Goal: Task Accomplishment & Management: Manage account settings

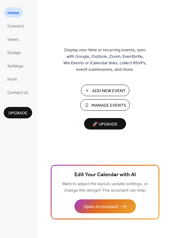
click at [99, 93] on span "Add New Event" at bounding box center [109, 91] width 34 height 6
click at [114, 90] on span "Add New Event" at bounding box center [109, 91] width 34 height 6
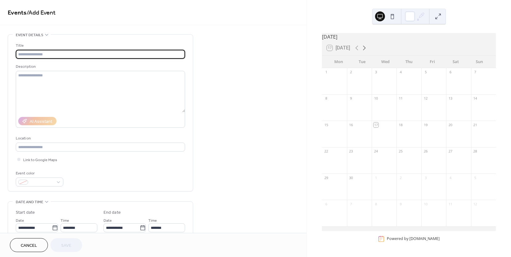
click at [362, 49] on icon at bounding box center [363, 47] width 7 height 7
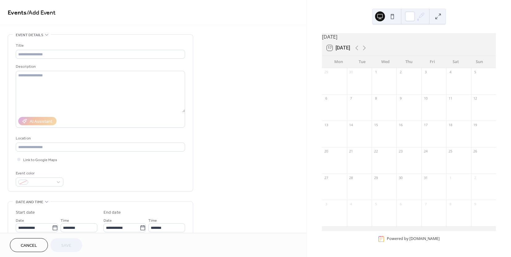
click at [449, 163] on div at bounding box center [458, 163] width 25 height 16
click at [71, 56] on input "text" at bounding box center [100, 54] width 169 height 9
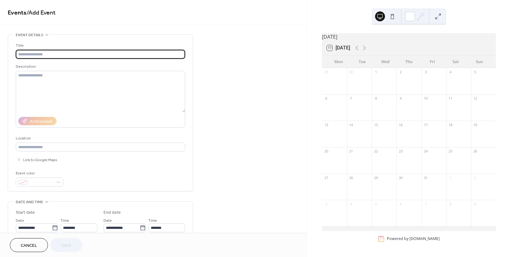
click at [68, 53] on input "text" at bounding box center [100, 54] width 169 height 9
type input "**********"
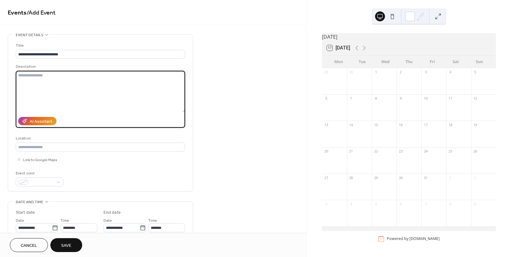
click at [79, 92] on textarea at bounding box center [100, 91] width 169 height 41
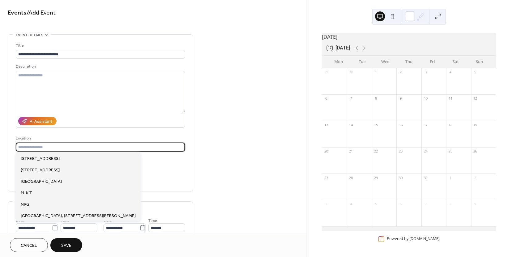
click at [84, 145] on input "text" at bounding box center [100, 146] width 169 height 9
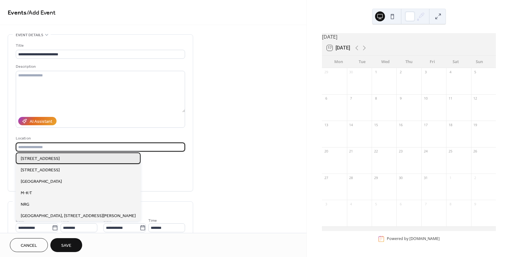
click at [60, 159] on span "600 N Shepherd Dr, Houston, TX 77007" at bounding box center [40, 158] width 39 height 6
type input "**********"
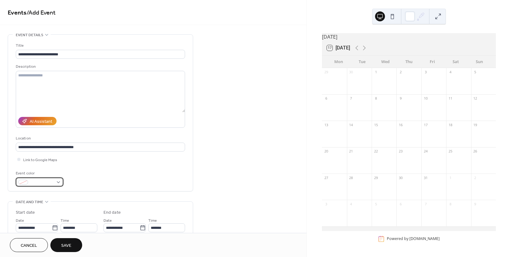
click at [56, 180] on div at bounding box center [40, 181] width 48 height 9
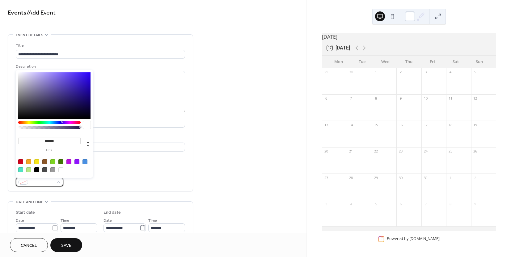
scroll to position [23, 0]
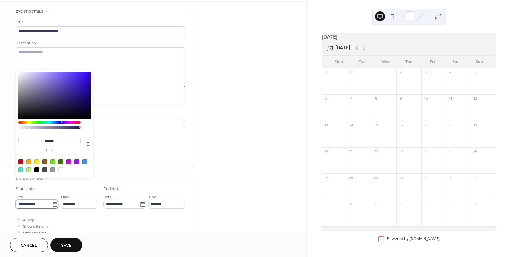
click at [33, 203] on input "**********" at bounding box center [34, 203] width 36 height 9
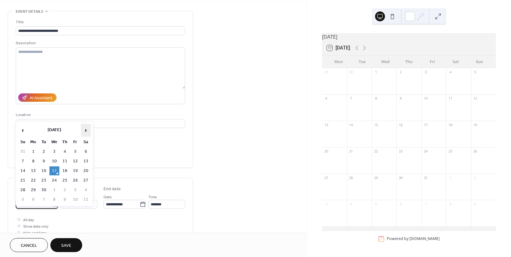
click at [89, 124] on span "›" at bounding box center [85, 130] width 9 height 12
click at [89, 177] on td "25" at bounding box center [86, 180] width 10 height 9
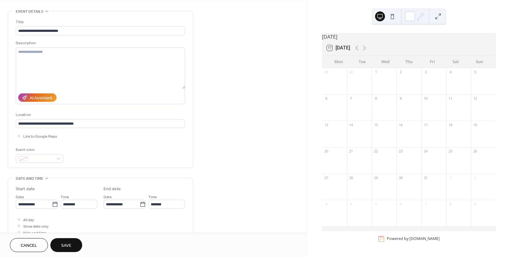
type input "**********"
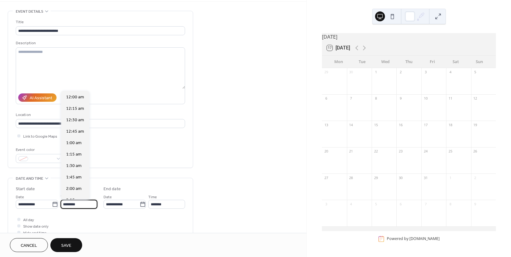
click at [78, 206] on input "********" at bounding box center [79, 203] width 37 height 9
click at [124, 207] on input "**********" at bounding box center [121, 203] width 36 height 9
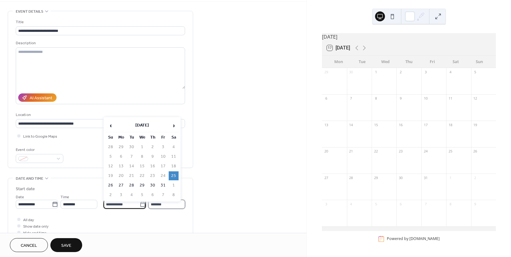
click at [164, 206] on input "*******" at bounding box center [166, 203] width 37 height 9
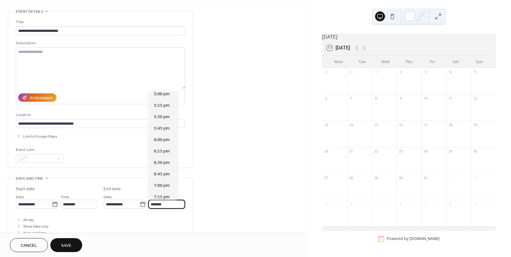
scroll to position [229, 0]
click at [161, 130] on span "6:00 pm" at bounding box center [162, 130] width 16 height 6
type input "*******"
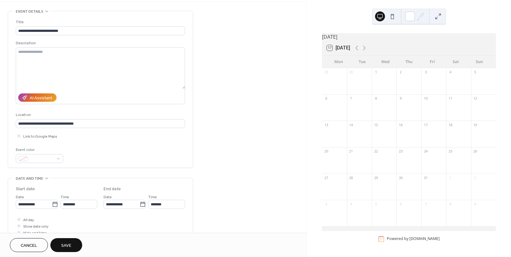
click at [141, 224] on div "All day Show date only Hide end time" at bounding box center [100, 225] width 169 height 19
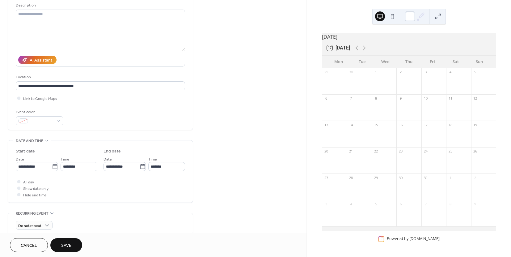
click at [77, 245] on button "Save" at bounding box center [66, 245] width 32 height 14
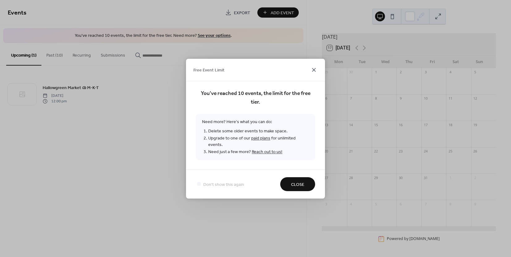
click at [313, 72] on icon at bounding box center [313, 69] width 7 height 7
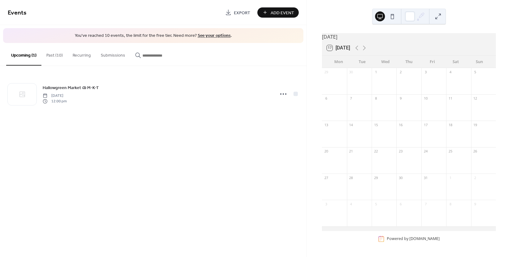
click at [349, 40] on div "October 2025" at bounding box center [409, 36] width 174 height 7
click at [344, 40] on div "October 2025" at bounding box center [409, 36] width 174 height 7
click at [47, 49] on button "Past (10)" at bounding box center [54, 54] width 26 height 22
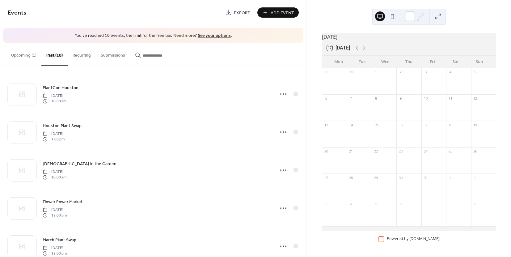
click at [24, 54] on button "Upcoming (1)" at bounding box center [23, 54] width 35 height 22
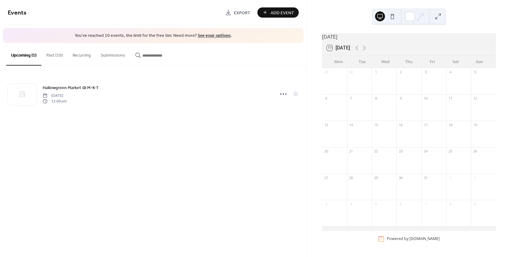
click at [56, 57] on button "Past (10)" at bounding box center [54, 54] width 26 height 22
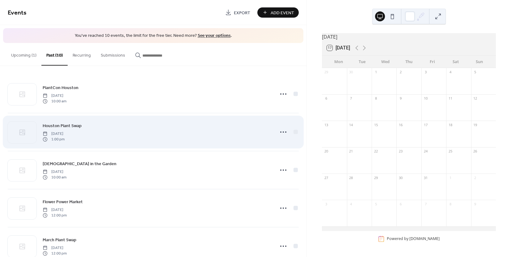
scroll to position [11, 0]
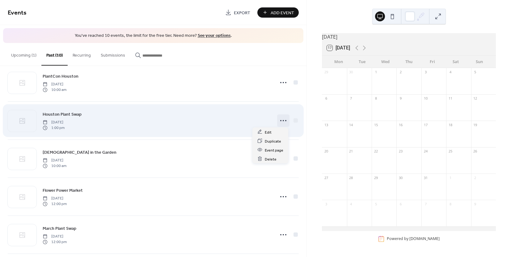
click at [282, 119] on icon at bounding box center [283, 120] width 10 height 10
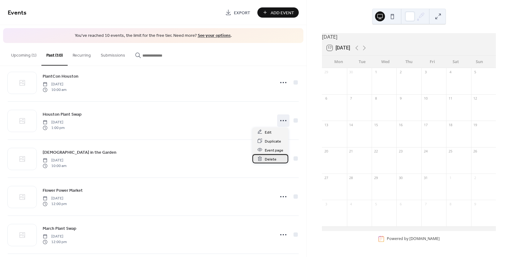
click at [275, 157] on span "Delete" at bounding box center [271, 159] width 12 height 6
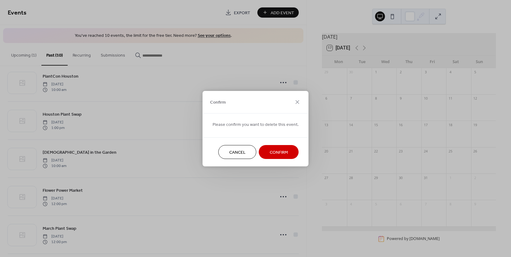
click at [283, 149] on span "Confirm" at bounding box center [279, 152] width 18 height 6
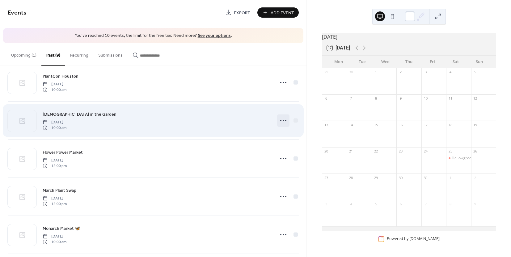
click at [281, 119] on icon at bounding box center [283, 120] width 10 height 10
click at [281, 118] on icon at bounding box center [283, 120] width 10 height 10
click at [283, 120] on icon at bounding box center [283, 120] width 10 height 10
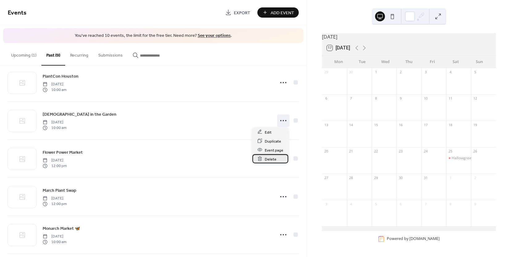
click at [273, 158] on span "Delete" at bounding box center [271, 159] width 12 height 6
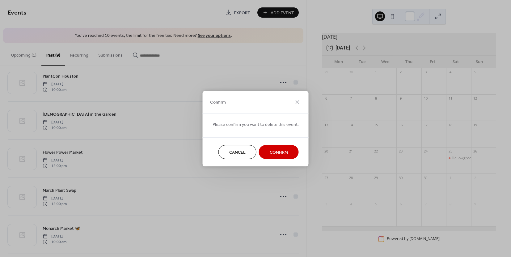
click at [275, 152] on span "Confirm" at bounding box center [279, 152] width 18 height 6
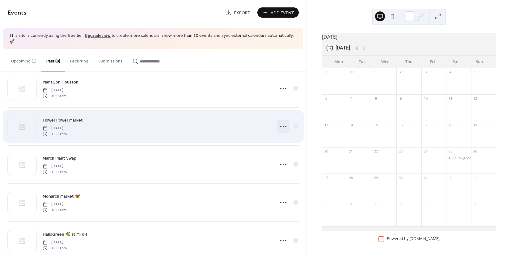
click at [281, 121] on icon at bounding box center [283, 126] width 10 height 10
click at [280, 121] on icon at bounding box center [283, 126] width 10 height 10
click at [282, 121] on icon at bounding box center [283, 126] width 10 height 10
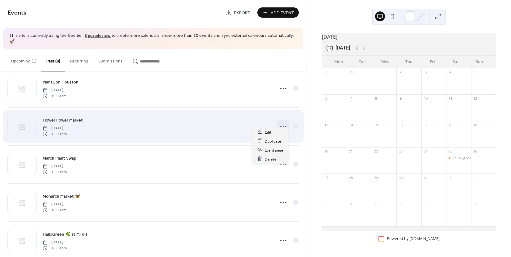
click at [282, 121] on icon at bounding box center [283, 126] width 10 height 10
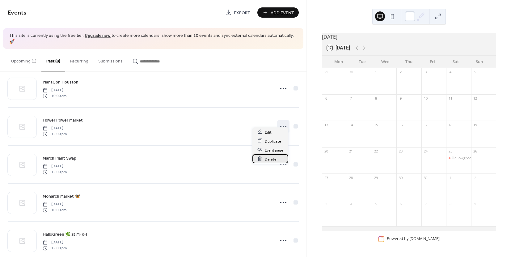
click at [270, 159] on span "Delete" at bounding box center [271, 159] width 12 height 6
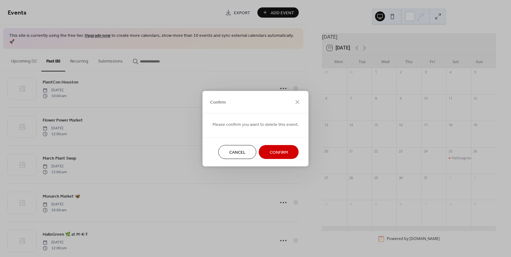
click at [278, 155] on span "Confirm" at bounding box center [279, 152] width 18 height 6
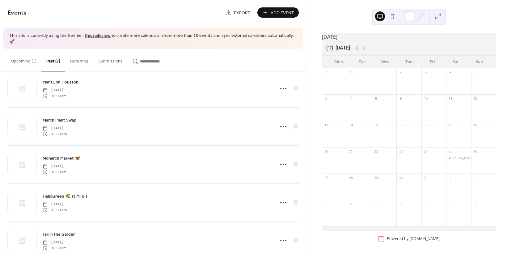
click at [20, 55] on button "Upcoming (1)" at bounding box center [23, 60] width 35 height 22
